Goal: Task Accomplishment & Management: Use online tool/utility

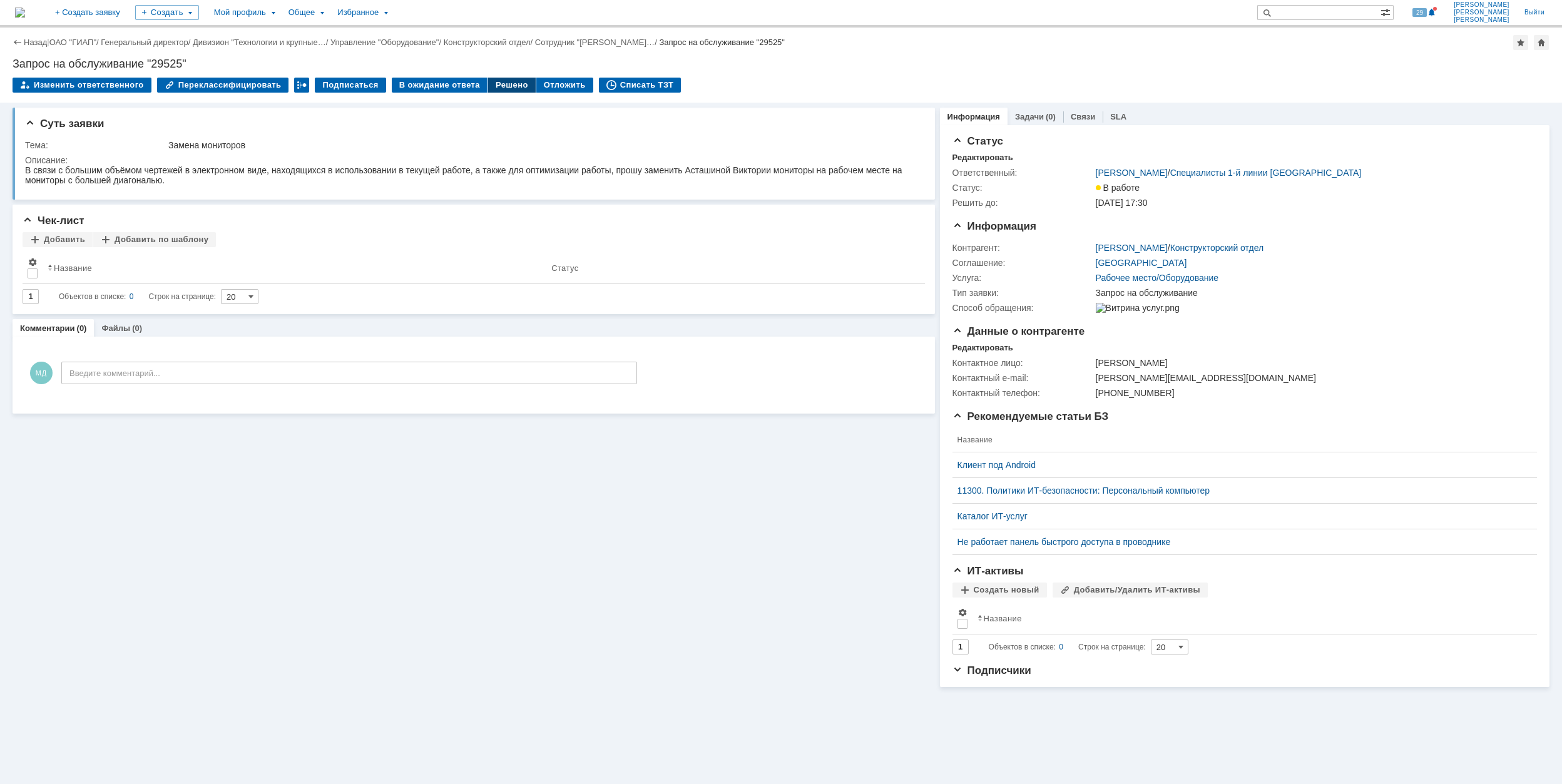
click at [504, 81] on div "Решено" at bounding box center [512, 85] width 48 height 15
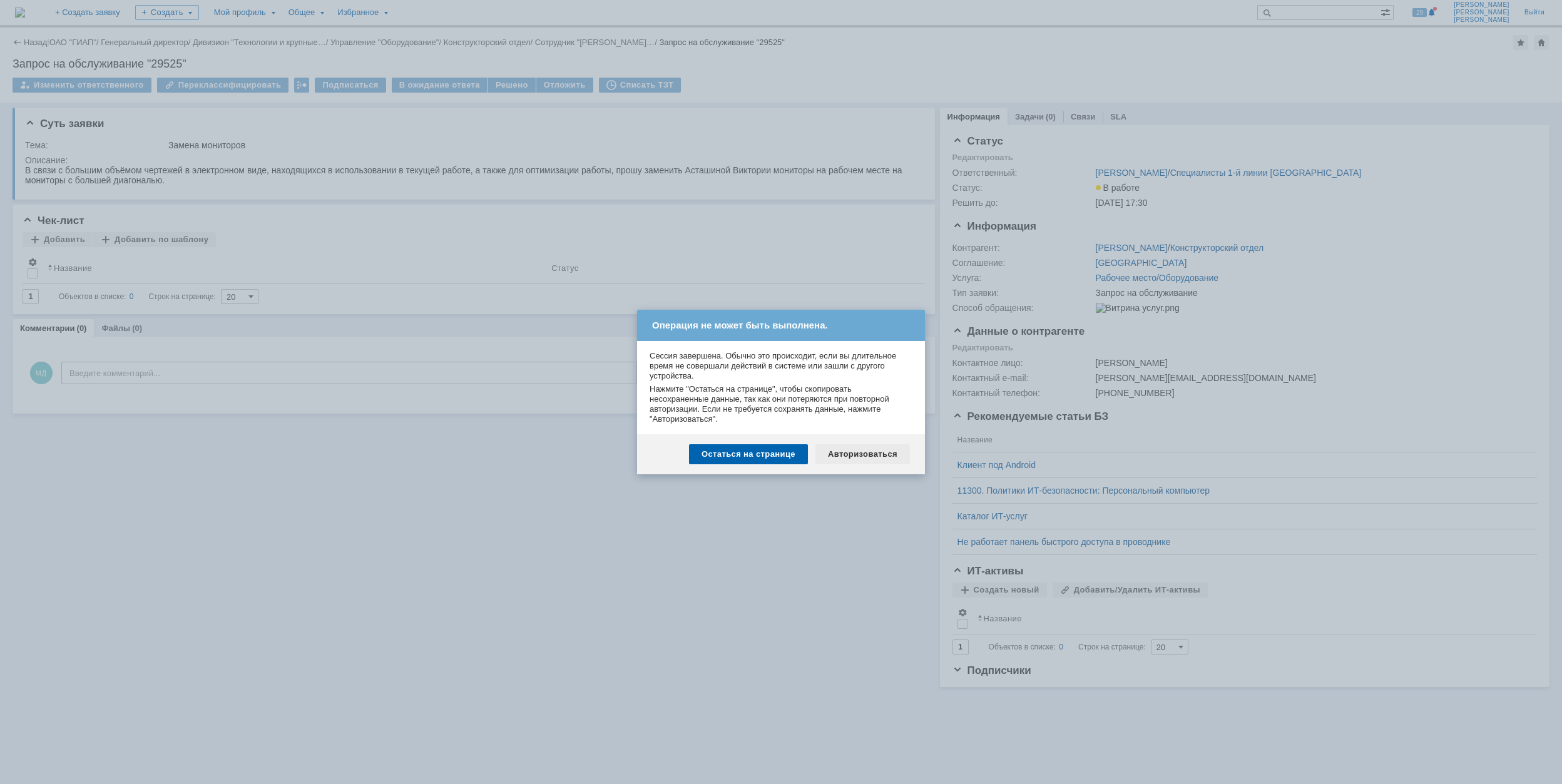
click at [862, 448] on div "Авторизоваться" at bounding box center [862, 454] width 95 height 20
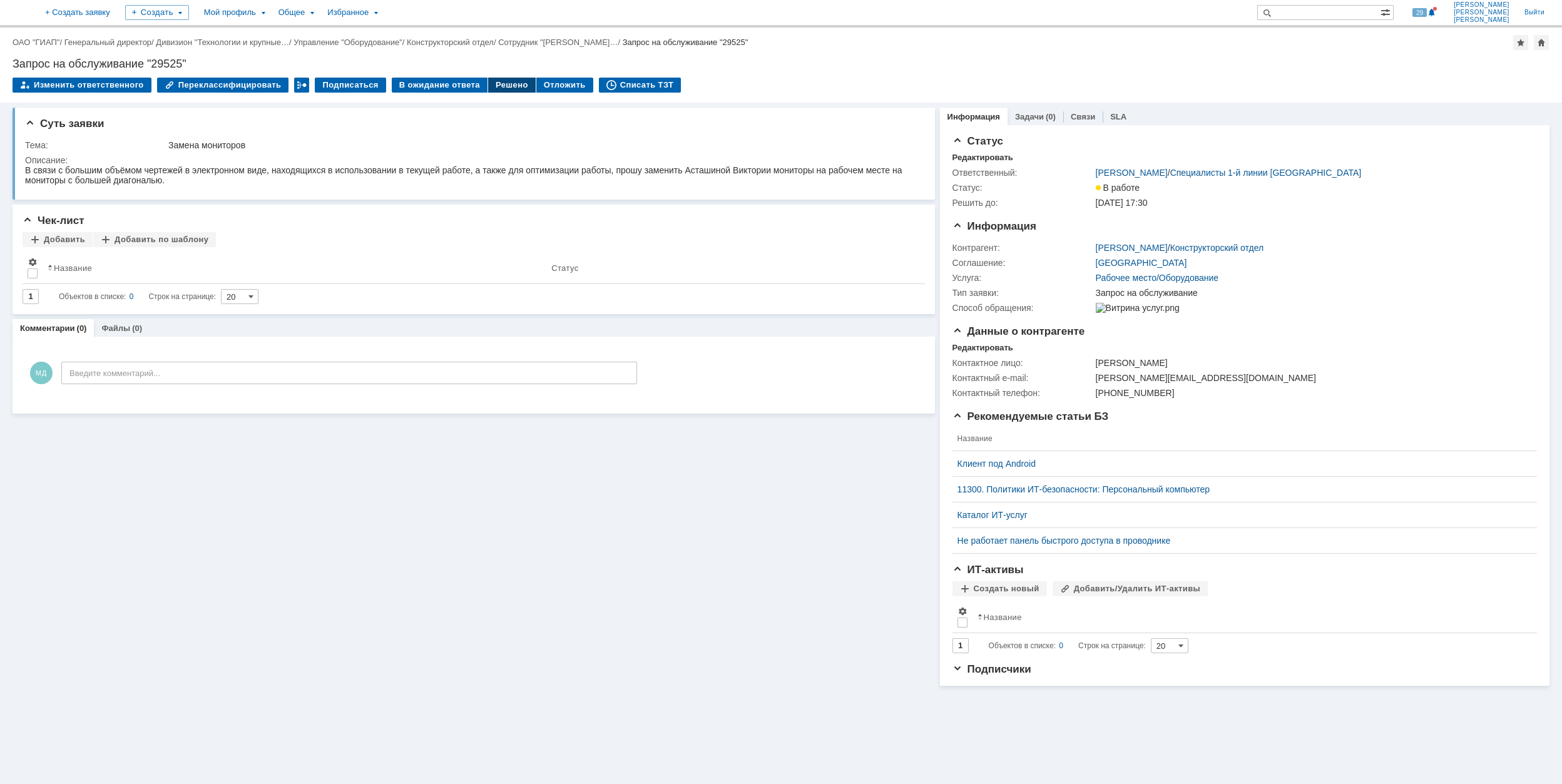
click at [491, 83] on div "Решено" at bounding box center [512, 85] width 48 height 15
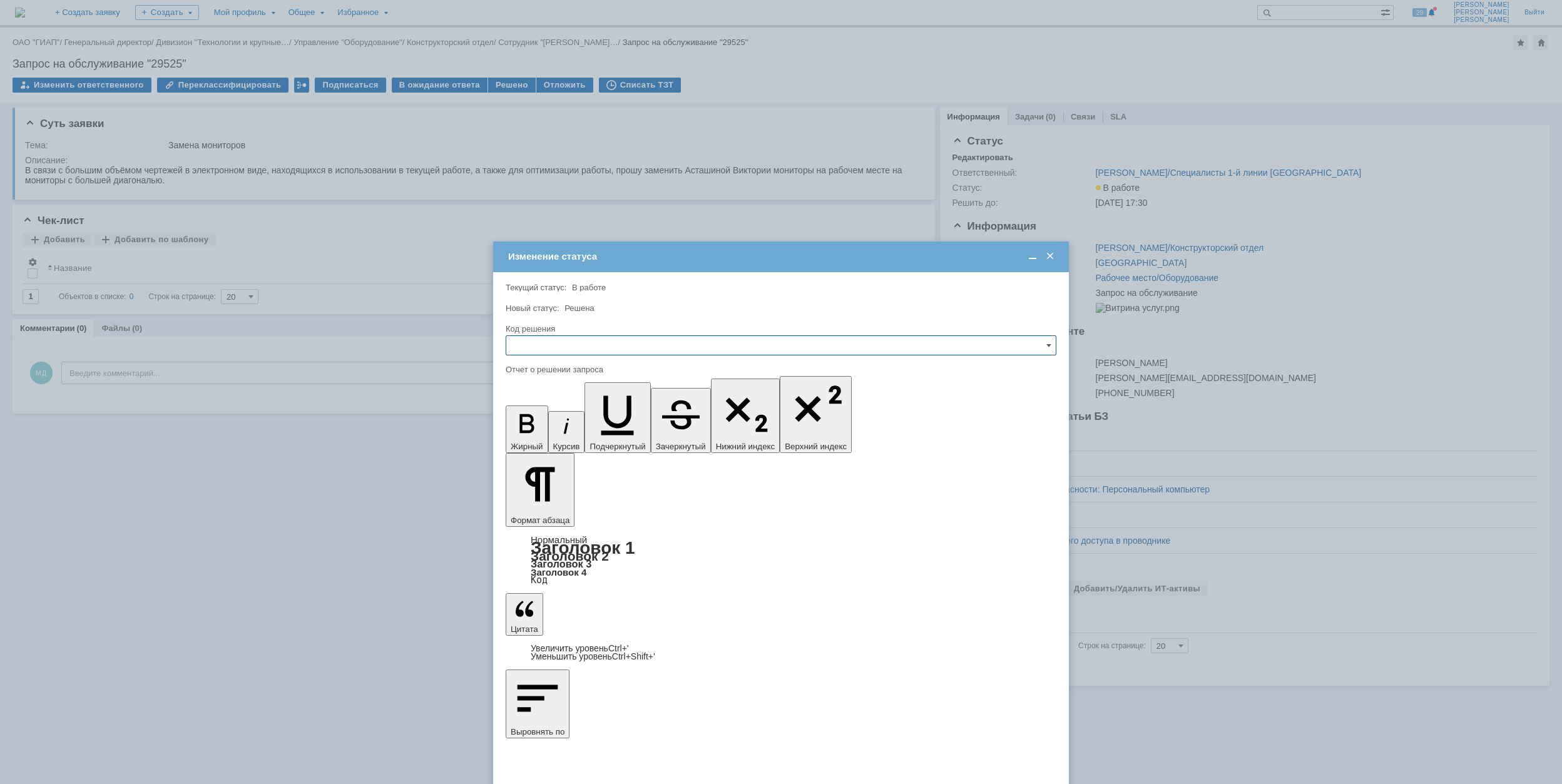
click at [680, 344] on input "text" at bounding box center [781, 345] width 551 height 20
click at [601, 426] on span "Решено" at bounding box center [781, 431] width 534 height 10
type input "Решено"
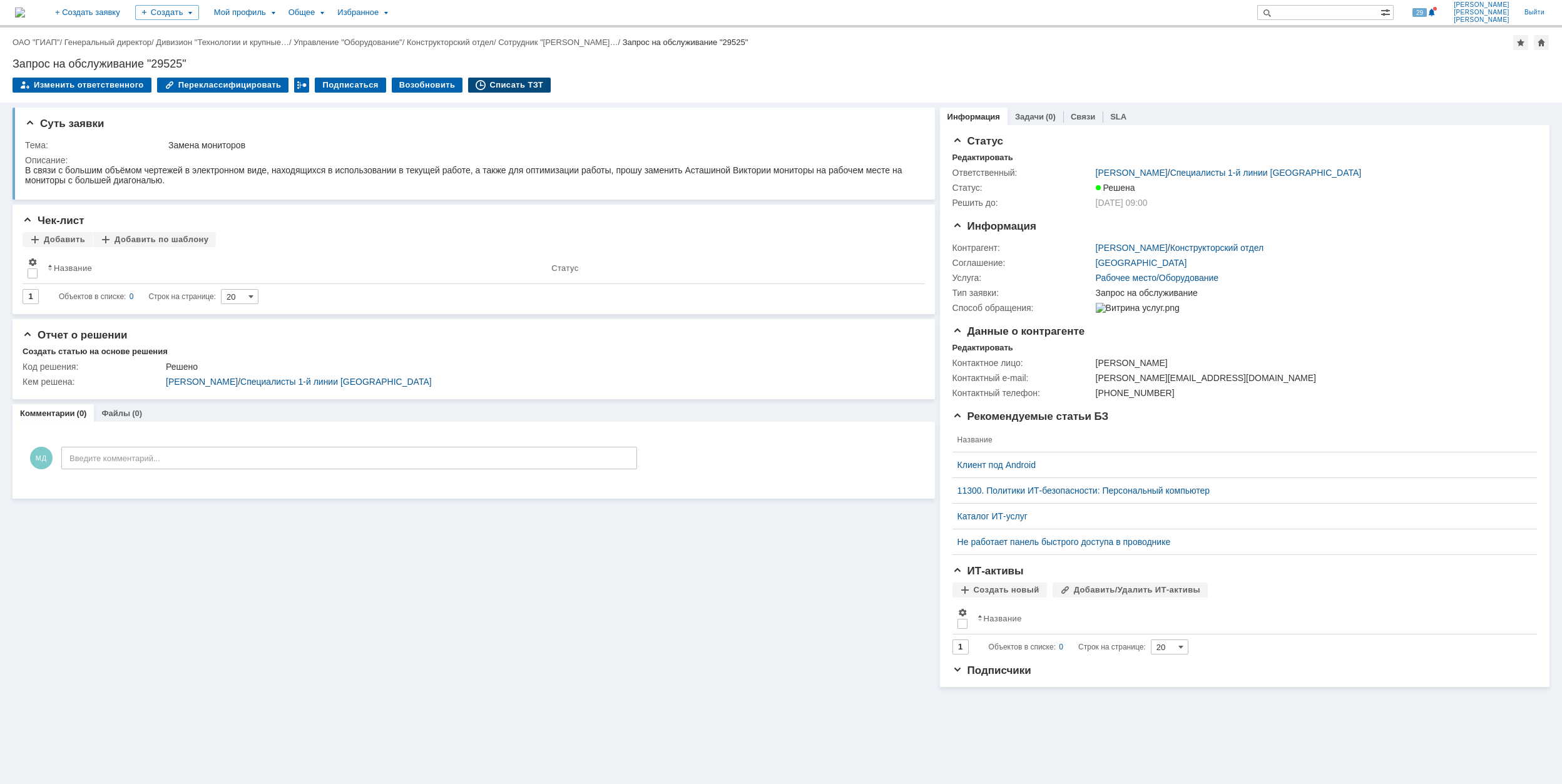
click at [510, 85] on div "Списать ТЗТ" at bounding box center [510, 85] width 83 height 15
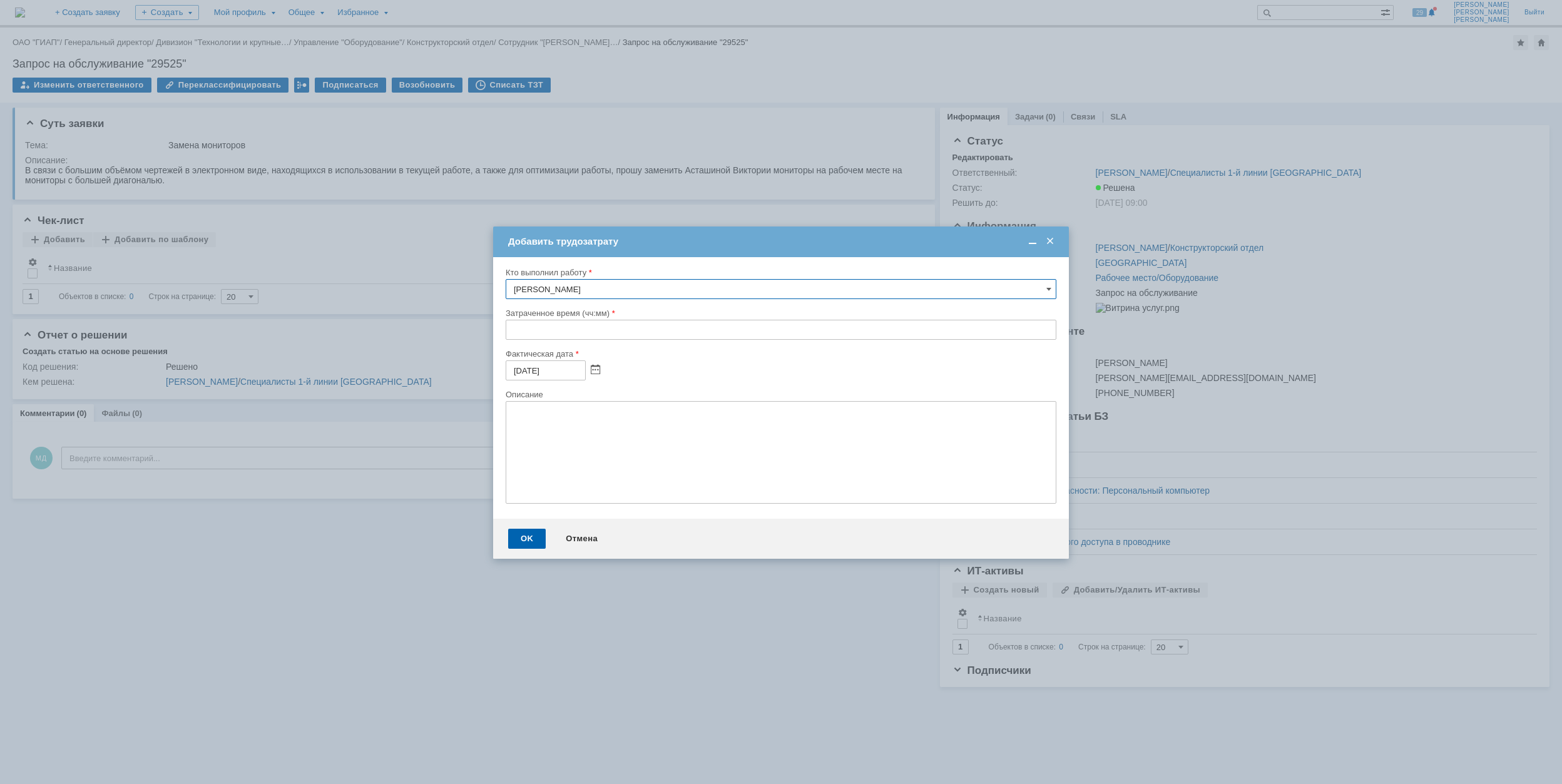
click at [512, 331] on input "text" at bounding box center [781, 330] width 551 height 20
type input "00:30"
click at [527, 538] on div "OK" at bounding box center [527, 538] width 38 height 20
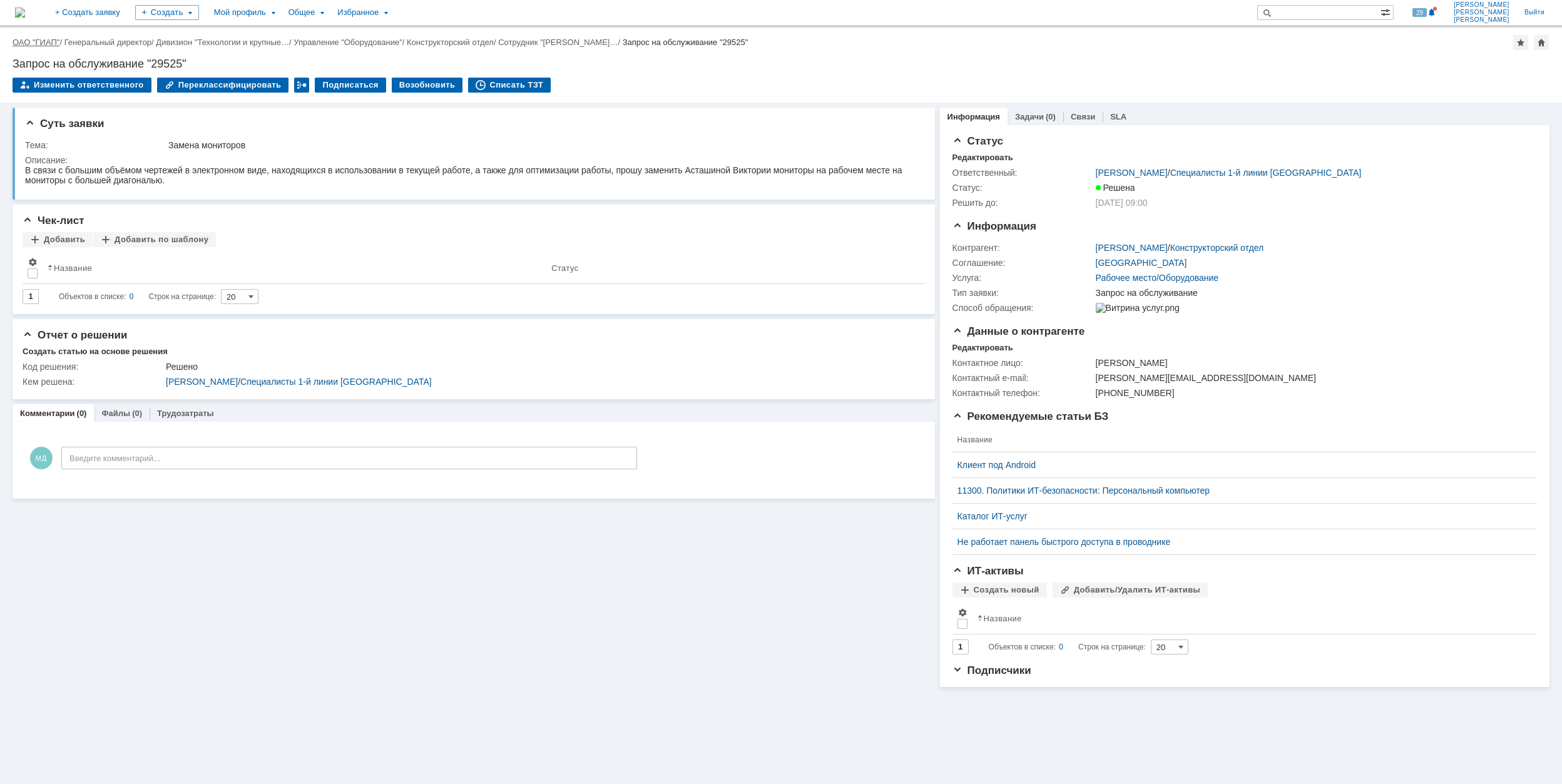
click at [31, 40] on link "ОАО "ГИАП"" at bounding box center [36, 42] width 47 height 9
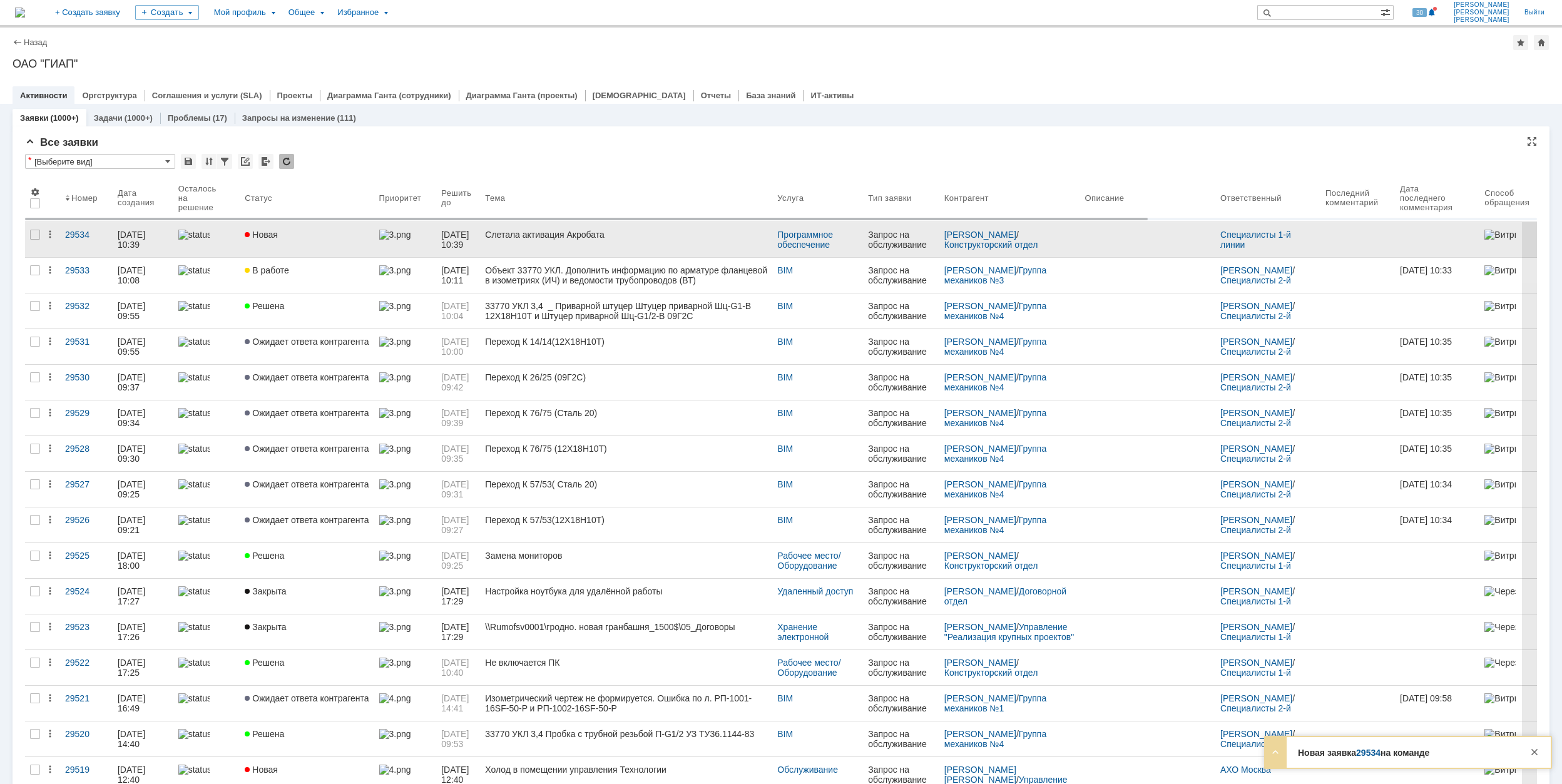
click at [346, 231] on div "Новая" at bounding box center [307, 234] width 124 height 10
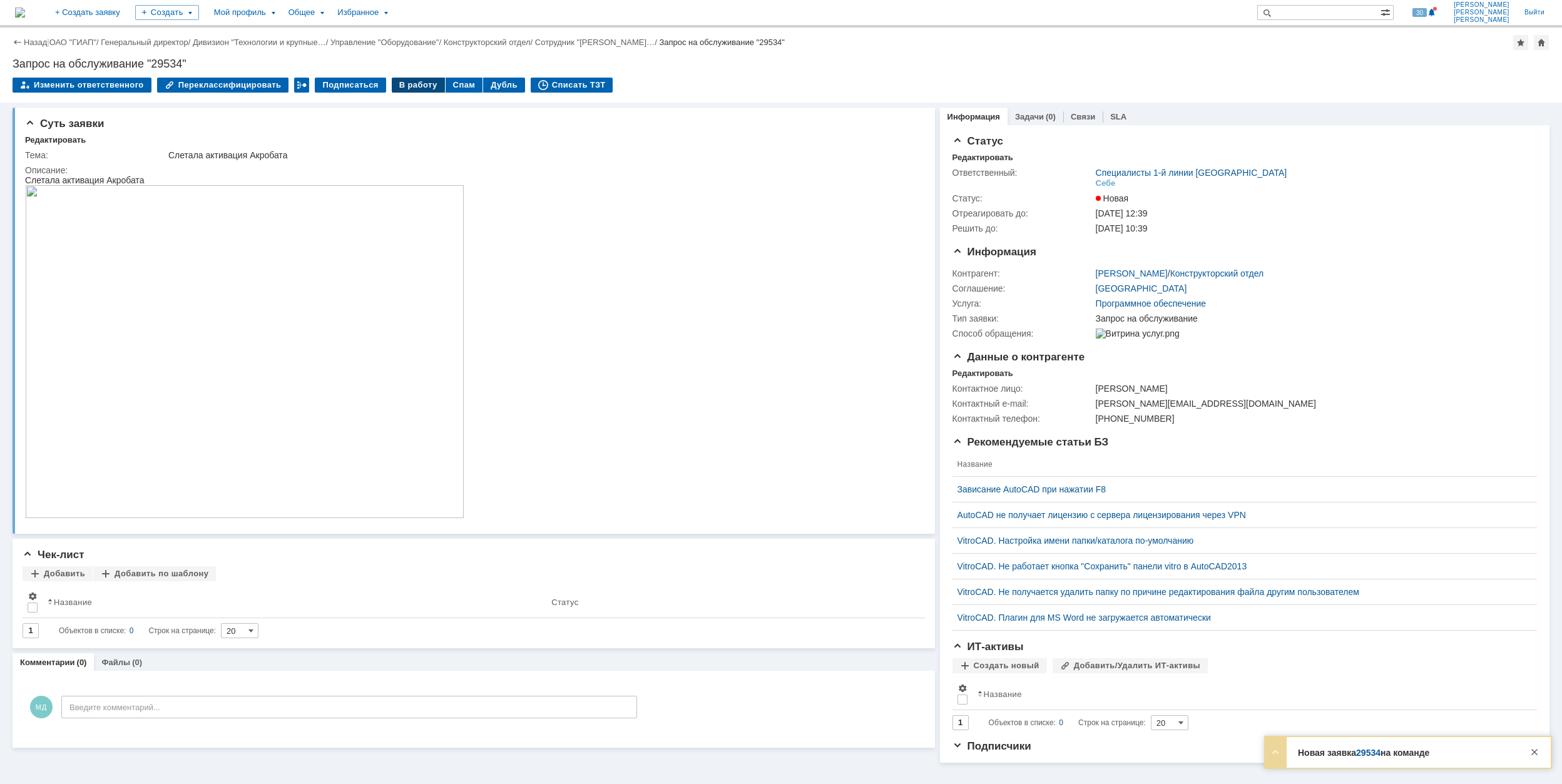
click at [392, 83] on div "В работу" at bounding box center [418, 85] width 53 height 15
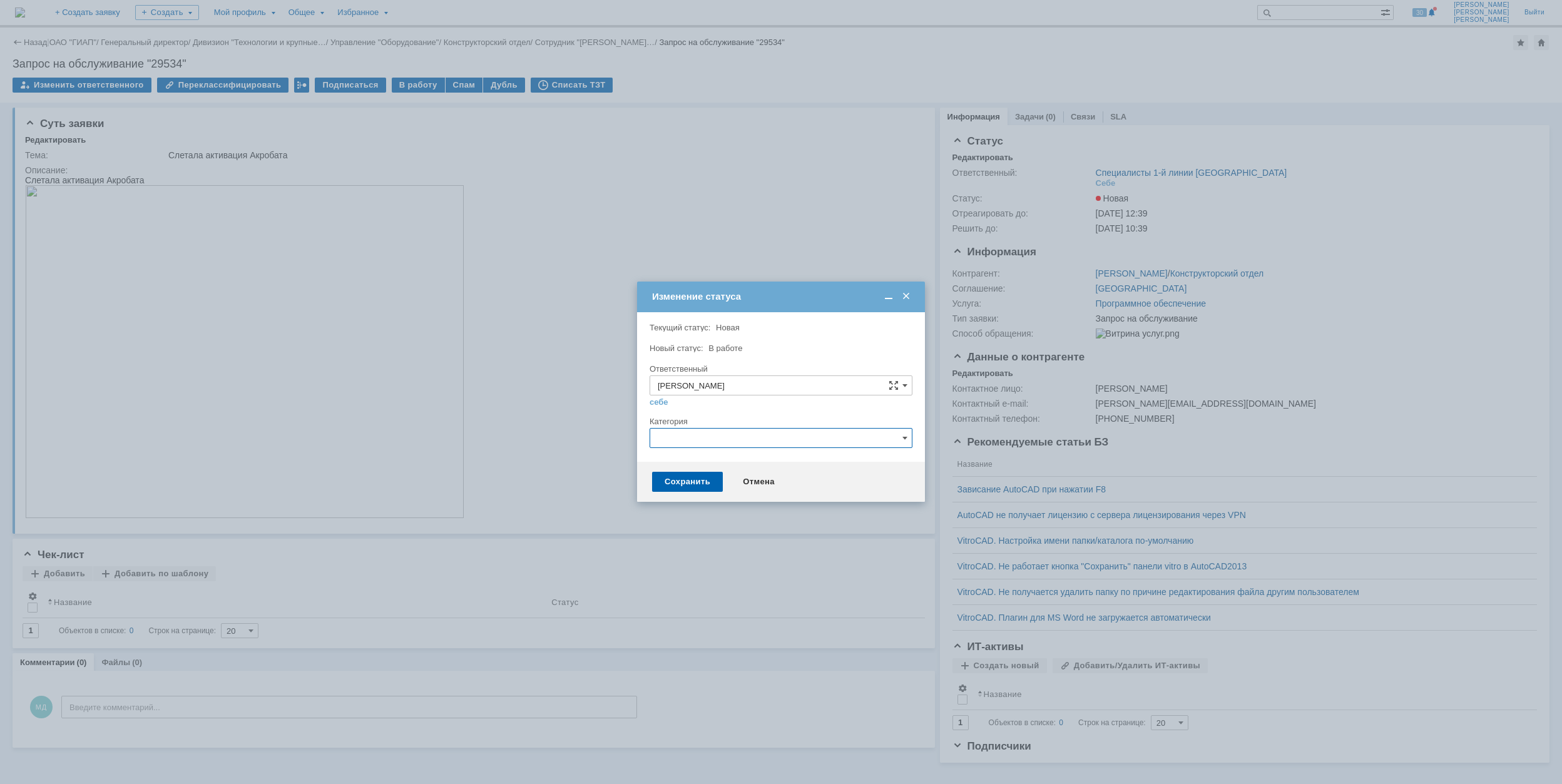
click at [727, 439] on input "text" at bounding box center [781, 438] width 263 height 20
click at [779, 551] on div "Adobe Acrobat" at bounding box center [781, 543] width 261 height 20
type input "Adobe Acrobat"
click at [699, 484] on div "Сохранить" at bounding box center [687, 482] width 71 height 20
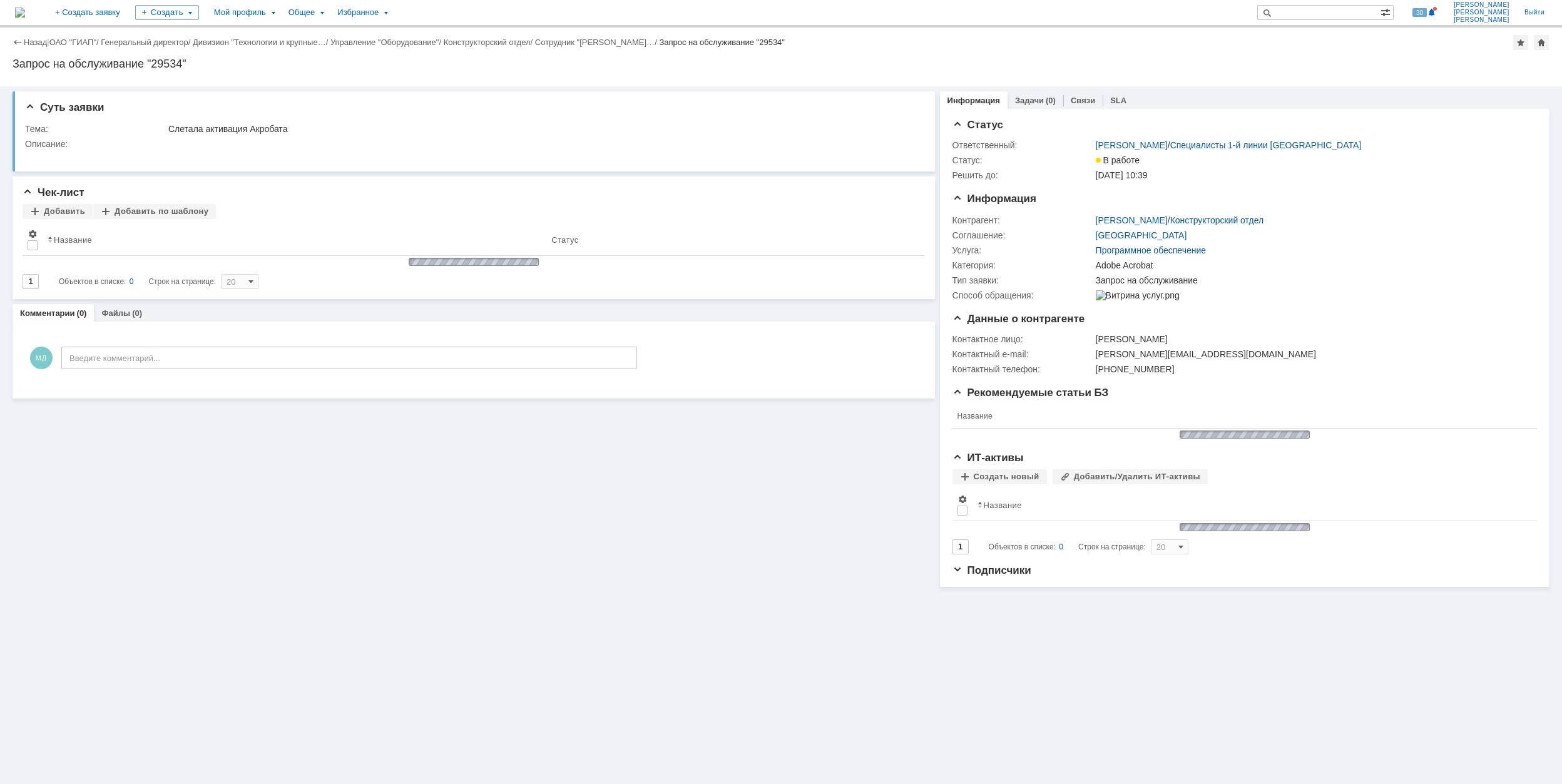
scroll to position [0, 0]
